Goal: Check status: Check status

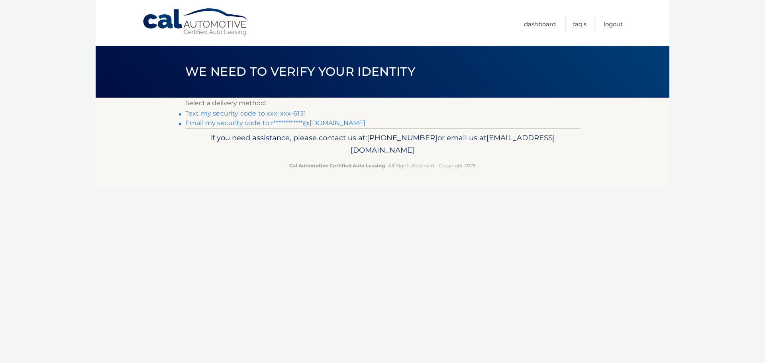
click at [251, 115] on link "Text my security code to xxx-xxx-6131" at bounding box center [245, 114] width 121 height 8
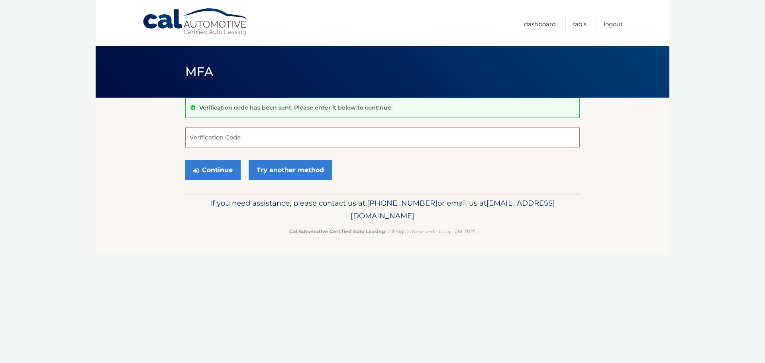
click at [255, 140] on input "Verification Code" at bounding box center [382, 137] width 394 height 20
click at [204, 135] on input "Verification Code" at bounding box center [382, 137] width 394 height 20
type input "287261"
click at [228, 171] on button "Continue" at bounding box center [212, 170] width 55 height 20
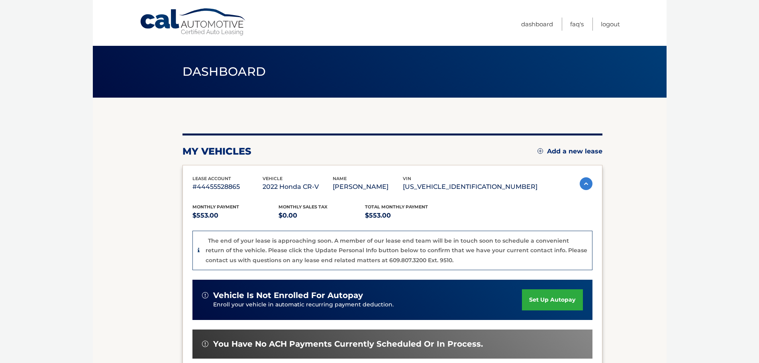
scroll to position [169, 0]
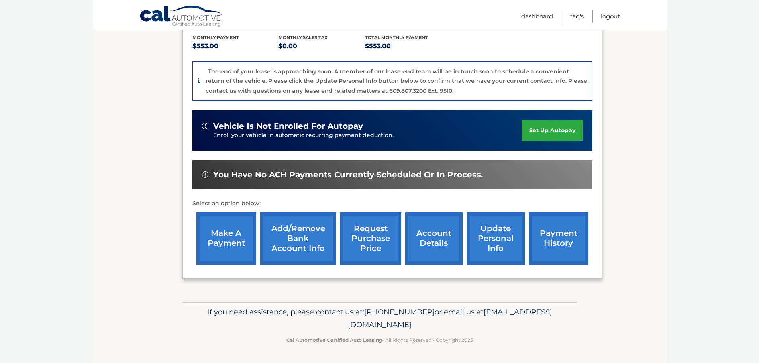
click at [415, 235] on link "account details" at bounding box center [433, 238] width 57 height 52
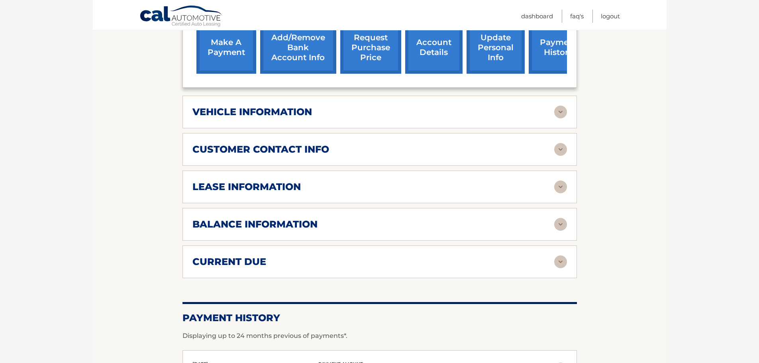
scroll to position [398, 0]
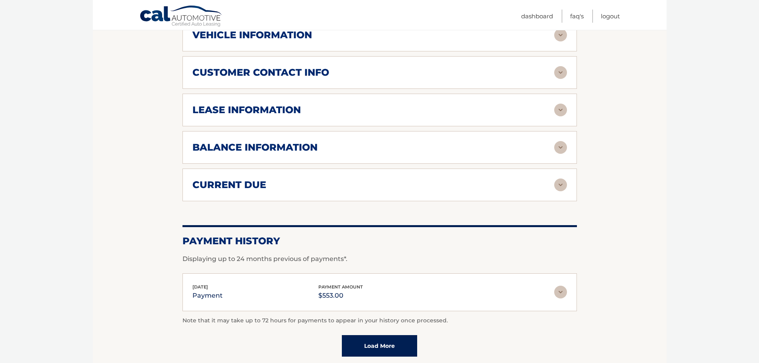
click at [289, 117] on div "lease information Contract Start Date [DATE] Term 39 Maturity Date [DATE] Start…" at bounding box center [379, 110] width 394 height 33
click at [557, 110] on img at bounding box center [560, 110] width 13 height 13
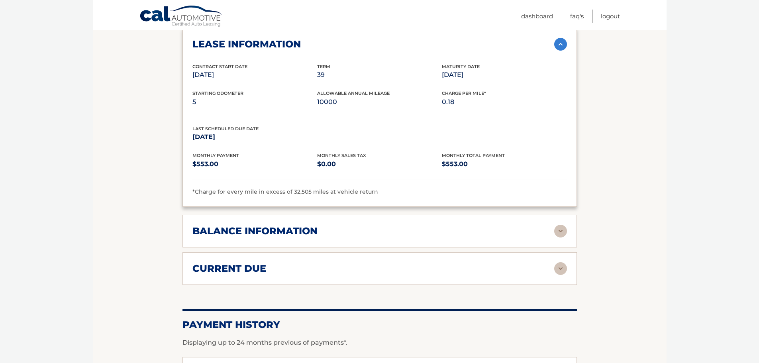
scroll to position [478, 0]
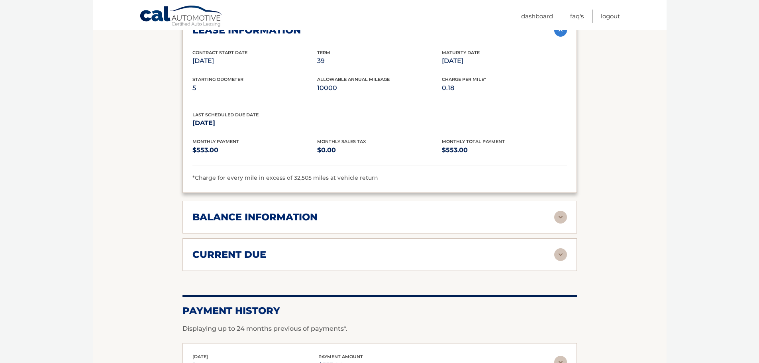
click at [261, 226] on div "balance information Payments Received 39 Payments Remaining Next Payment will b…" at bounding box center [379, 217] width 394 height 33
click at [555, 218] on img at bounding box center [560, 217] width 13 height 13
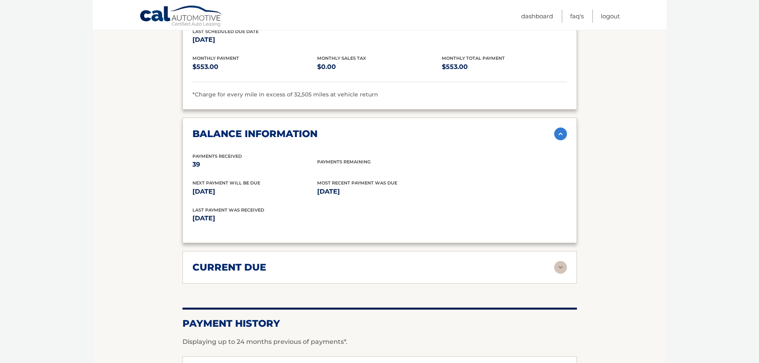
scroll to position [714, 0]
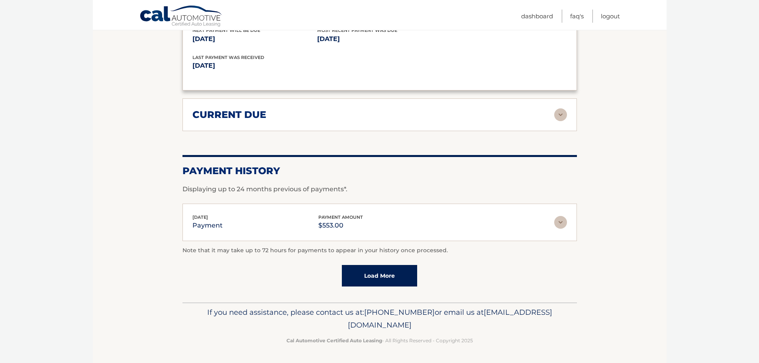
click at [553, 129] on div "current due Late Charges $0.00 Miscelleneous Charges* $0.00 Sales Tax $0.00 pay…" at bounding box center [379, 114] width 394 height 33
click at [558, 117] on img at bounding box center [560, 114] width 13 height 13
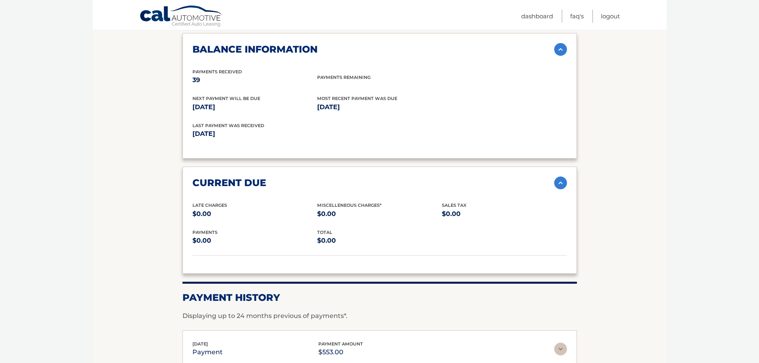
scroll to position [515, 0]
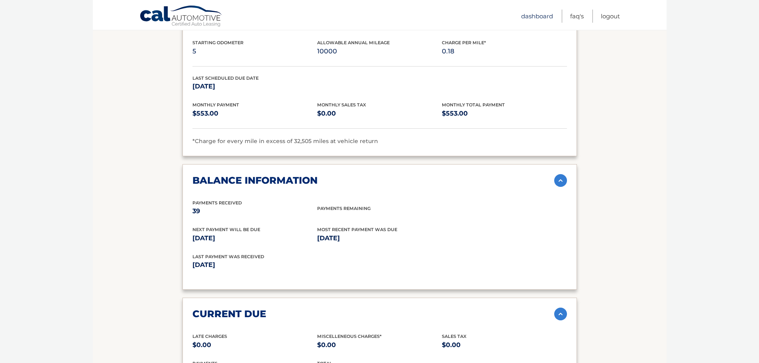
click at [533, 14] on link "Dashboard" at bounding box center [537, 16] width 32 height 13
